Goal: Task Accomplishment & Management: Manage account settings

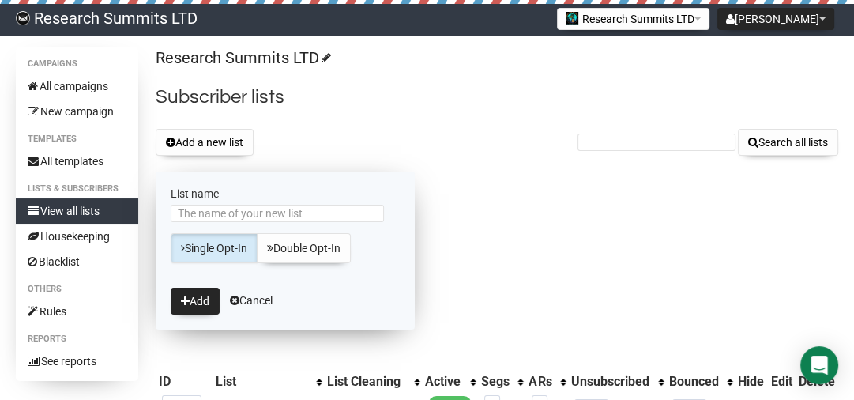
click at [266, 215] on input "List name" at bounding box center [277, 213] width 213 height 17
type input "Neur-1-Sep"
click at [188, 295] on icon "submit" at bounding box center [185, 300] width 9 height 11
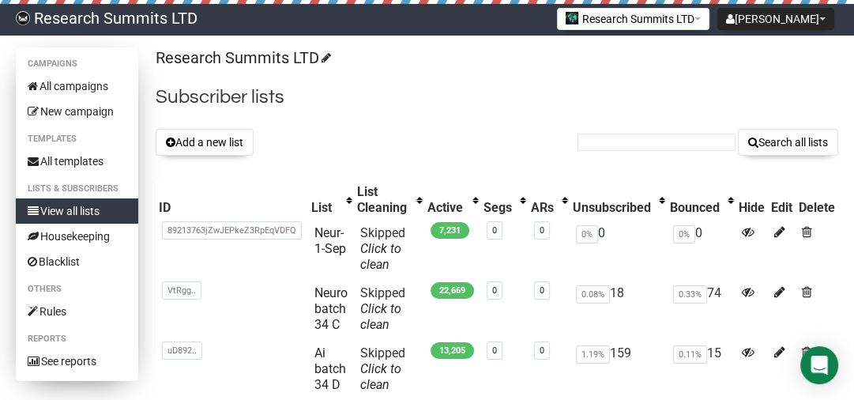
click at [99, 214] on link "View all lists" at bounding box center [77, 210] width 122 height 25
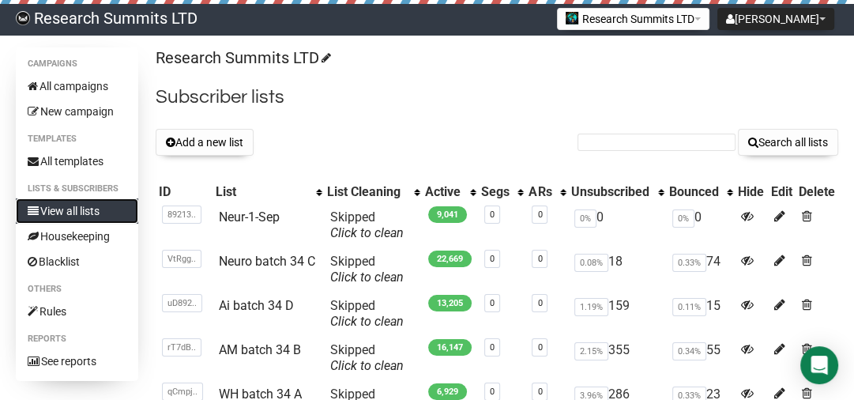
click at [99, 214] on link "View all lists" at bounding box center [77, 210] width 122 height 25
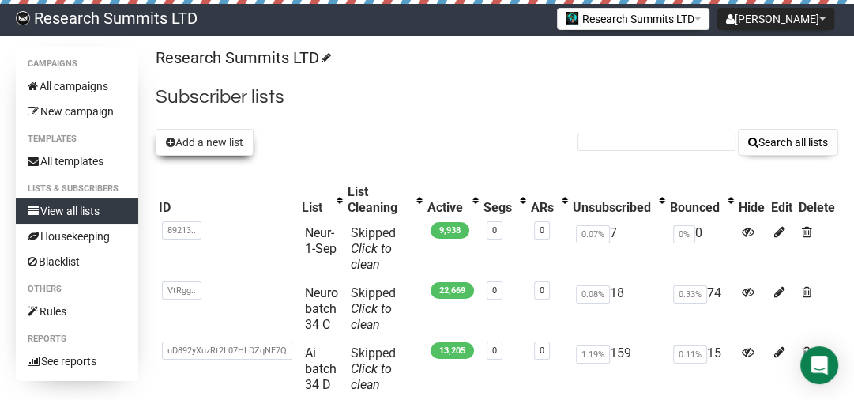
click at [212, 142] on button "Add a new list" at bounding box center [205, 142] width 98 height 27
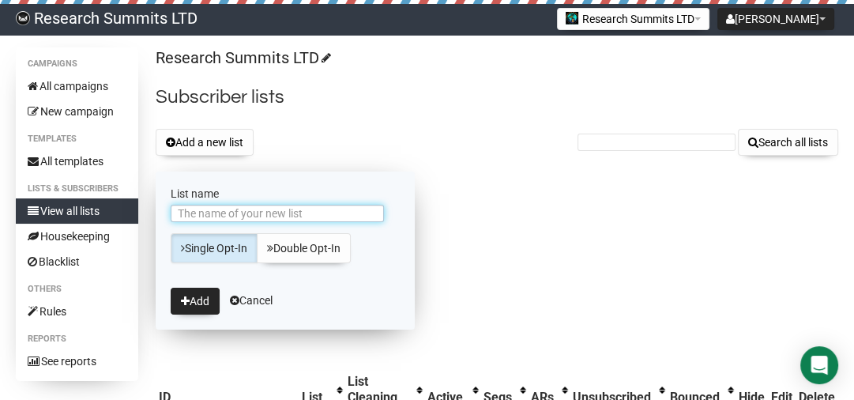
click at [266, 212] on input "List name" at bounding box center [277, 213] width 213 height 17
type input "Alin-1-Sep"
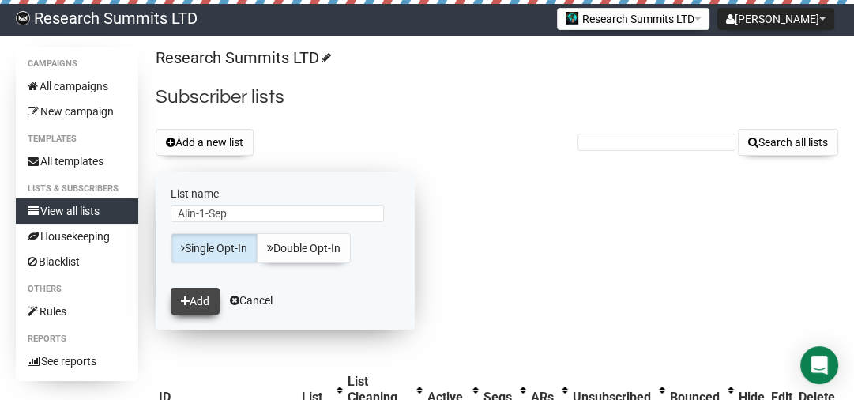
click at [193, 295] on button "Add" at bounding box center [195, 300] width 49 height 27
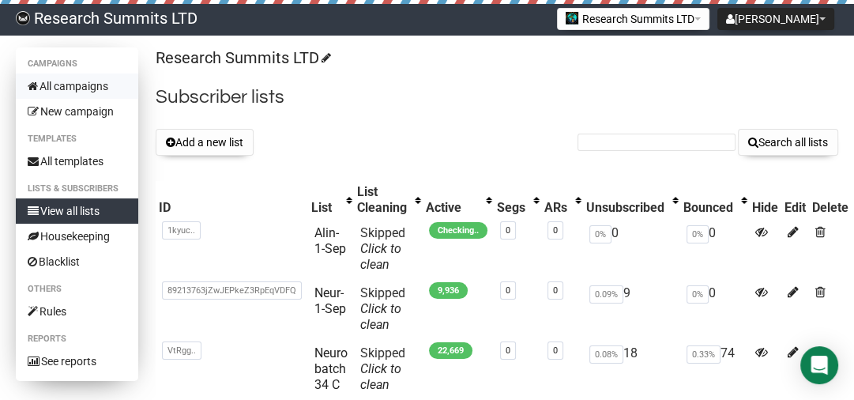
click at [85, 86] on link "All campaigns" at bounding box center [77, 85] width 122 height 25
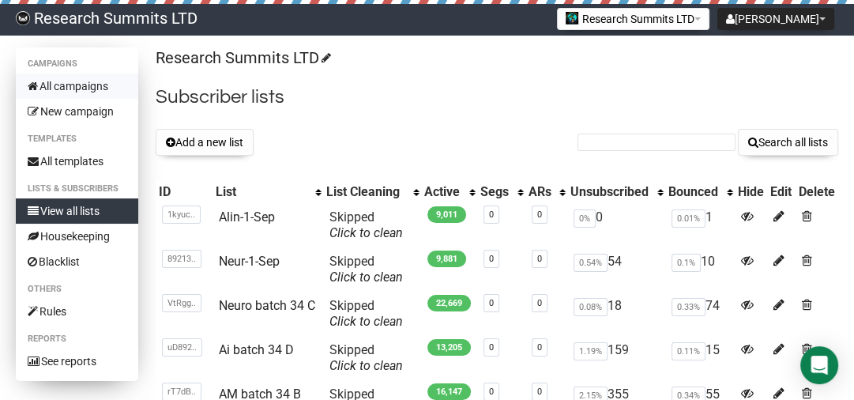
click at [84, 91] on link "All campaigns" at bounding box center [77, 85] width 122 height 25
